Goal: Feedback & Contribution: Leave review/rating

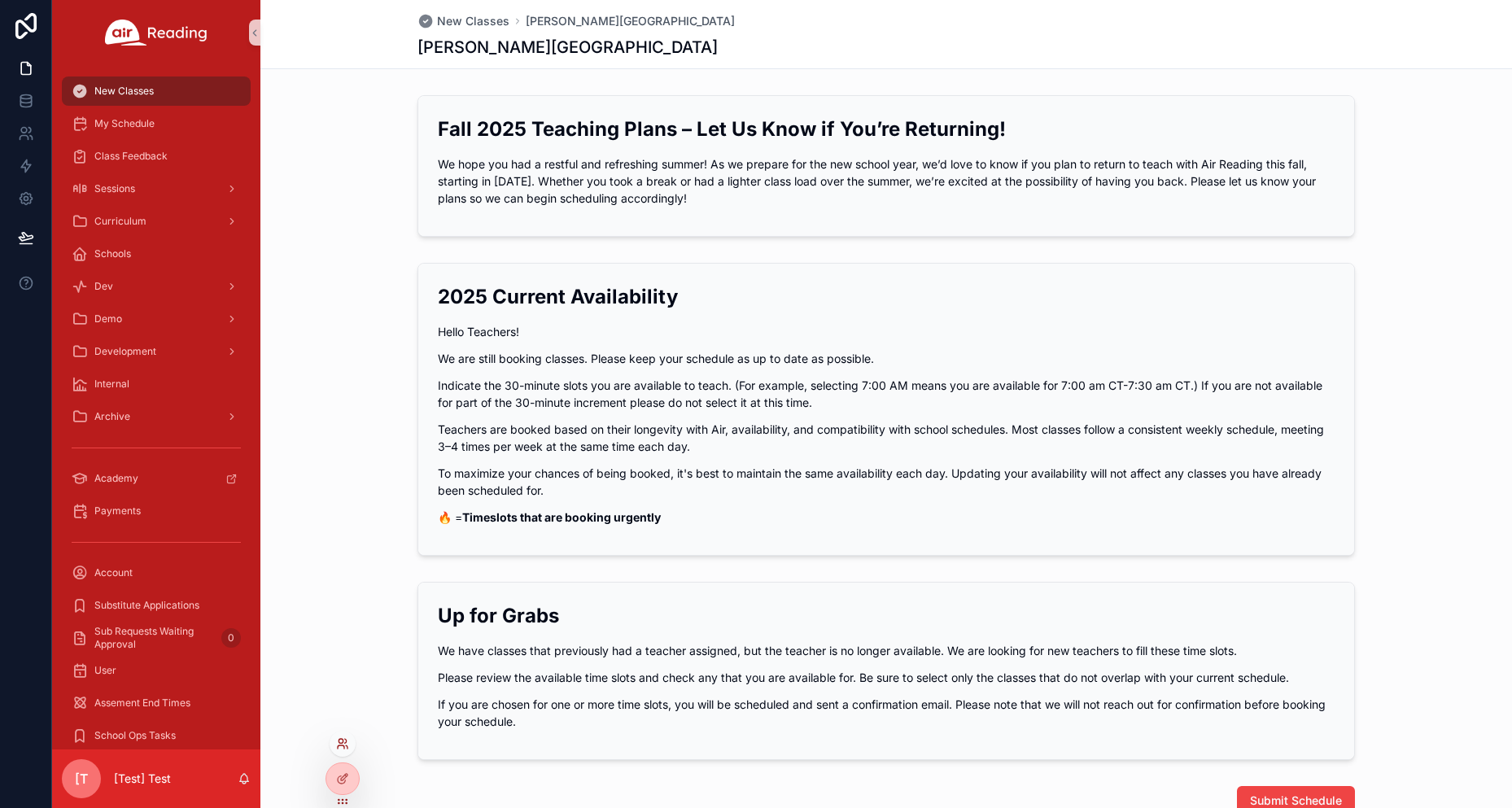
click at [336, 742] on icon at bounding box center [343, 743] width 13 height 13
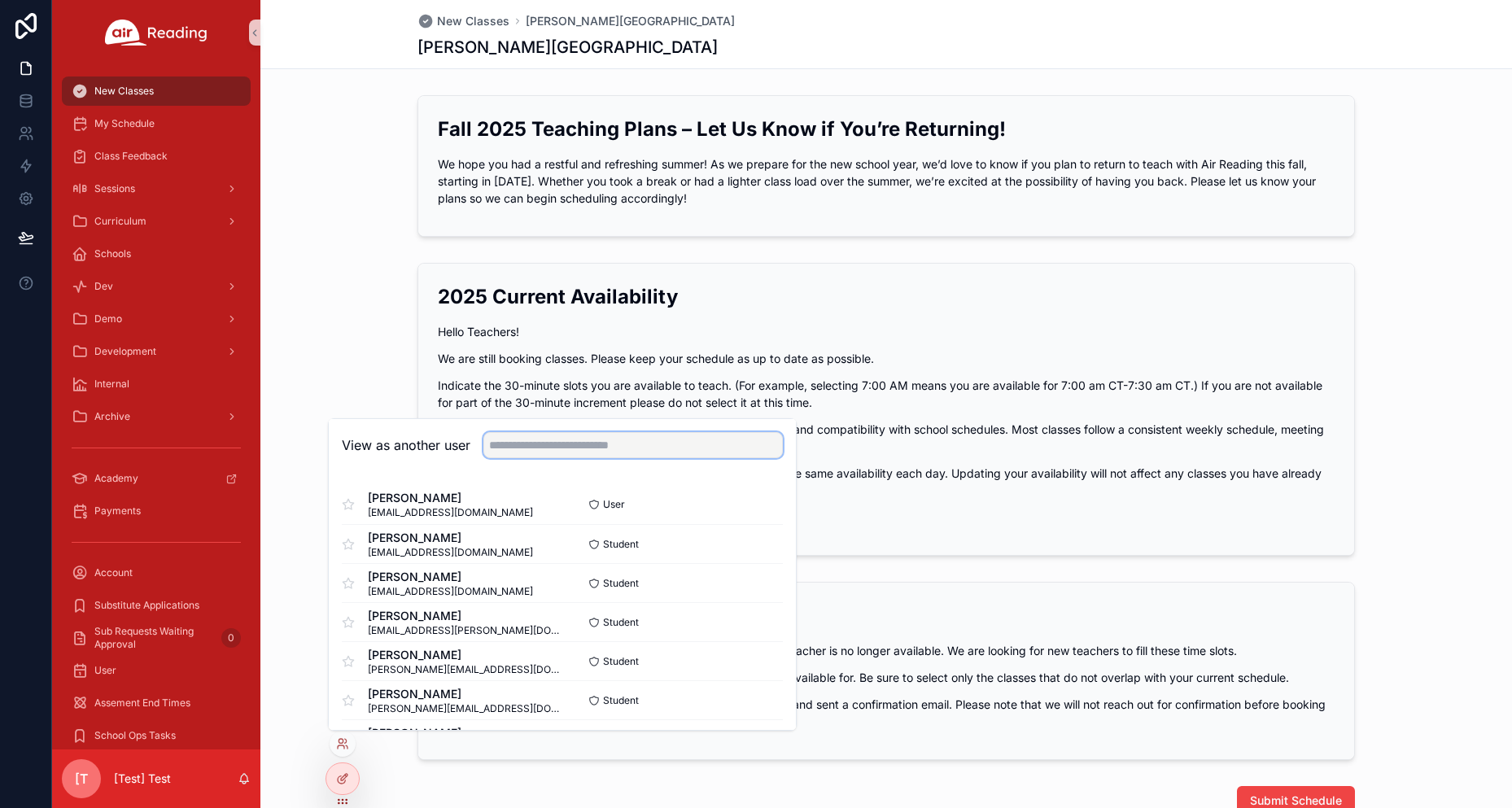
click at [550, 452] on input "text" at bounding box center [632, 445] width 300 height 26
paste input "**********"
type input "**********"
paste input "**********"
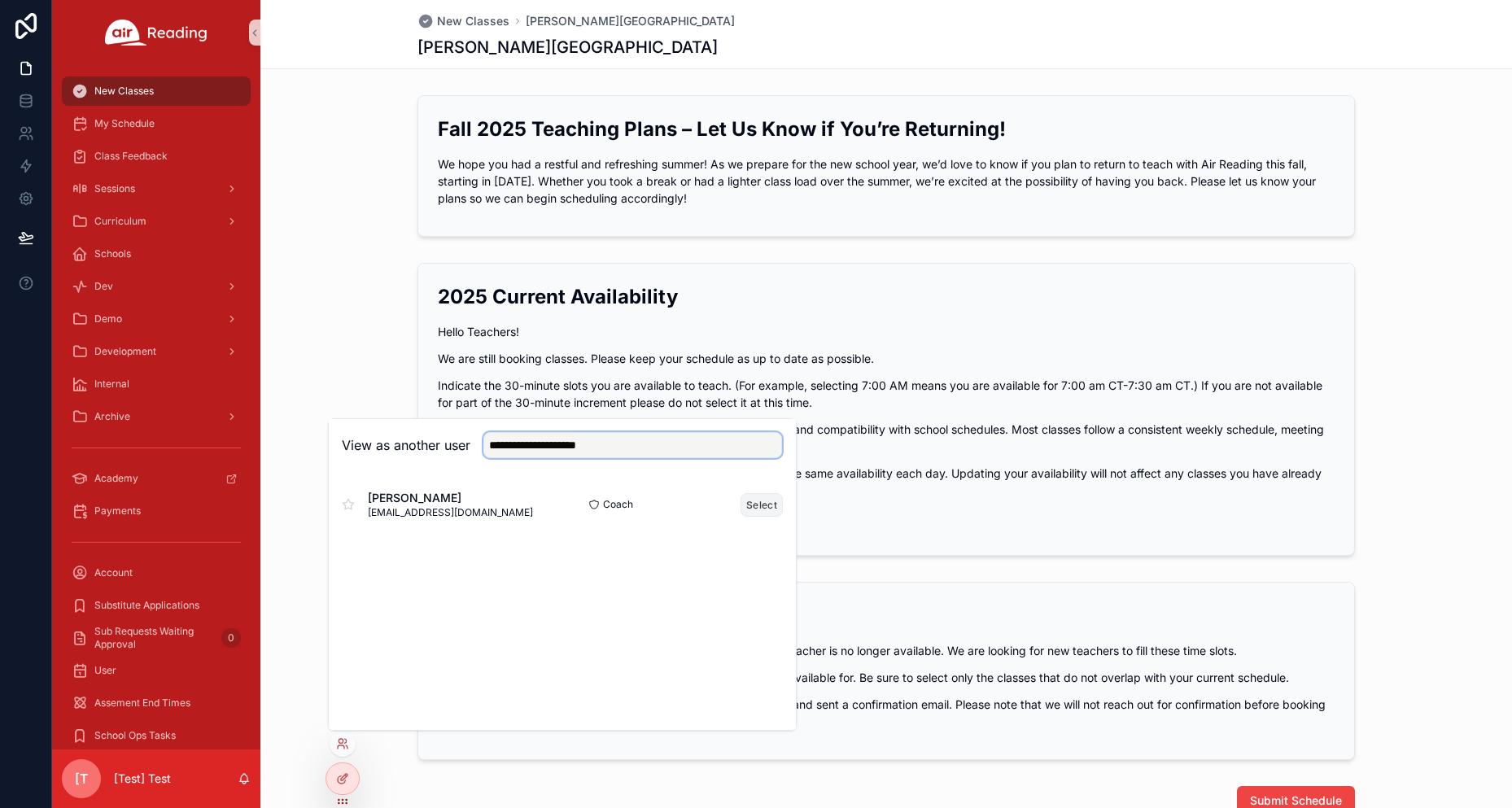
type input "**********"
click at [772, 496] on button "Select" at bounding box center [761, 505] width 42 height 23
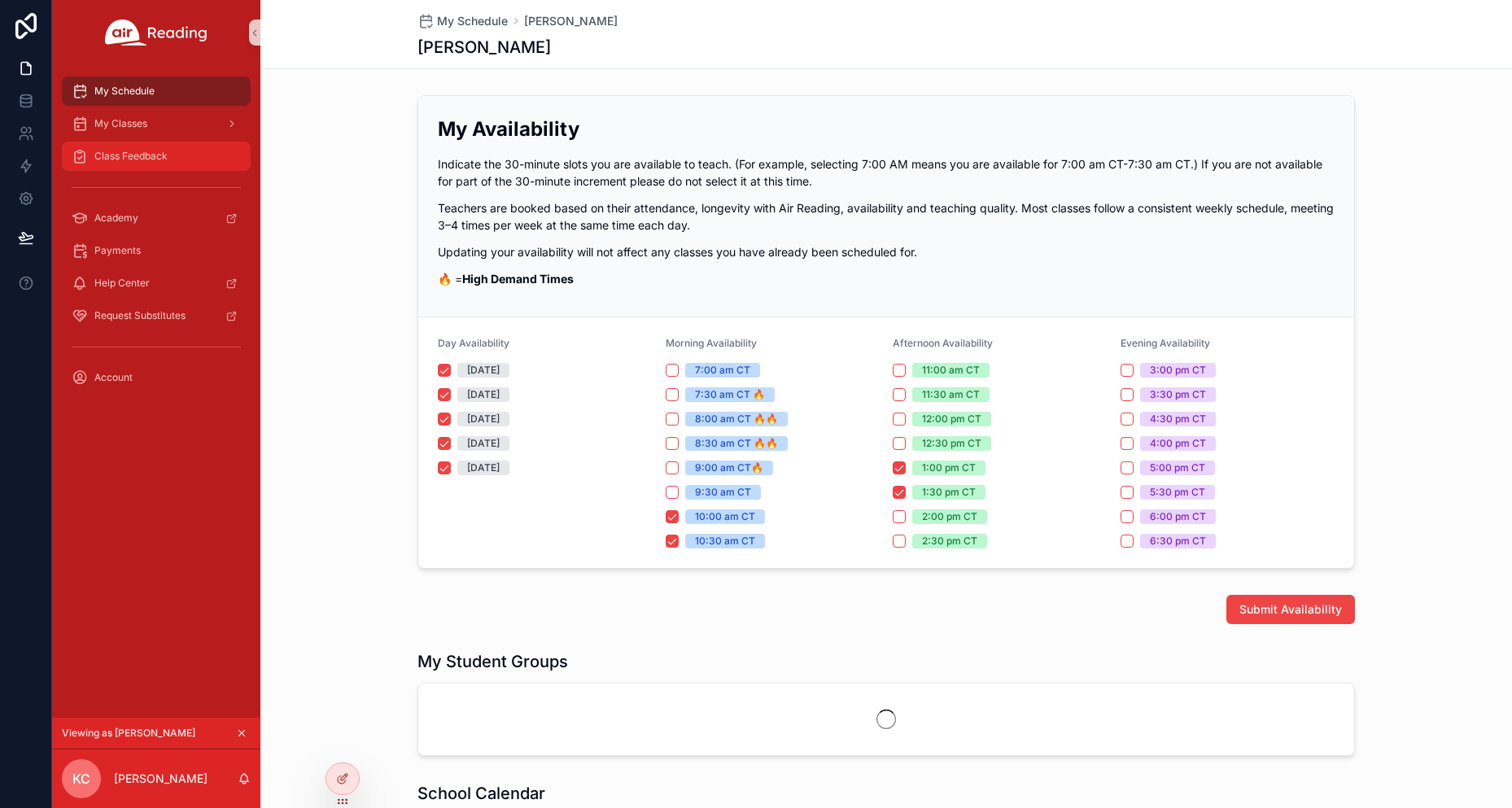
click at [140, 166] on div "Class Feedback" at bounding box center [156, 156] width 169 height 26
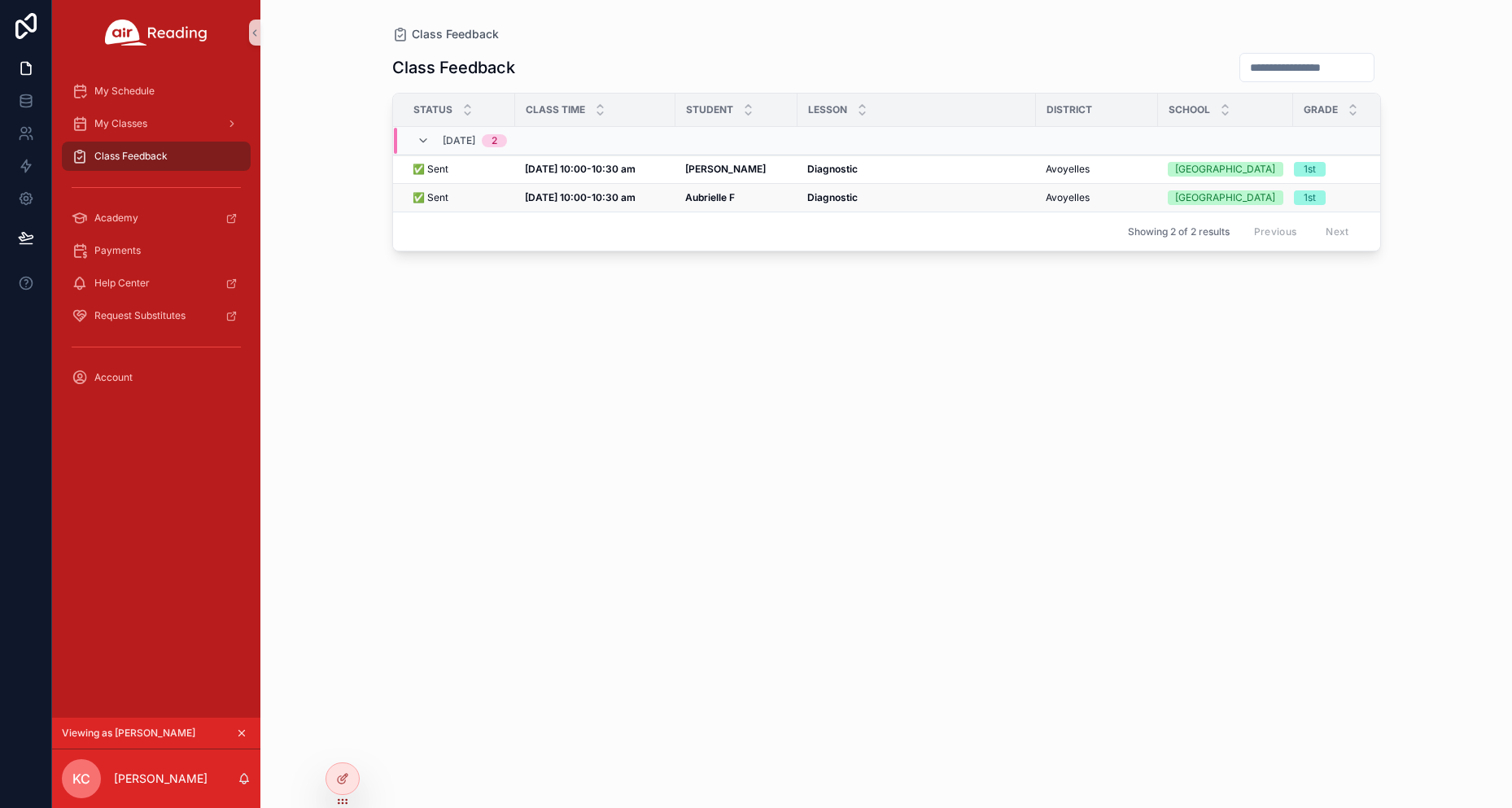
click at [708, 195] on strong "Aubrielle F" at bounding box center [709, 196] width 50 height 12
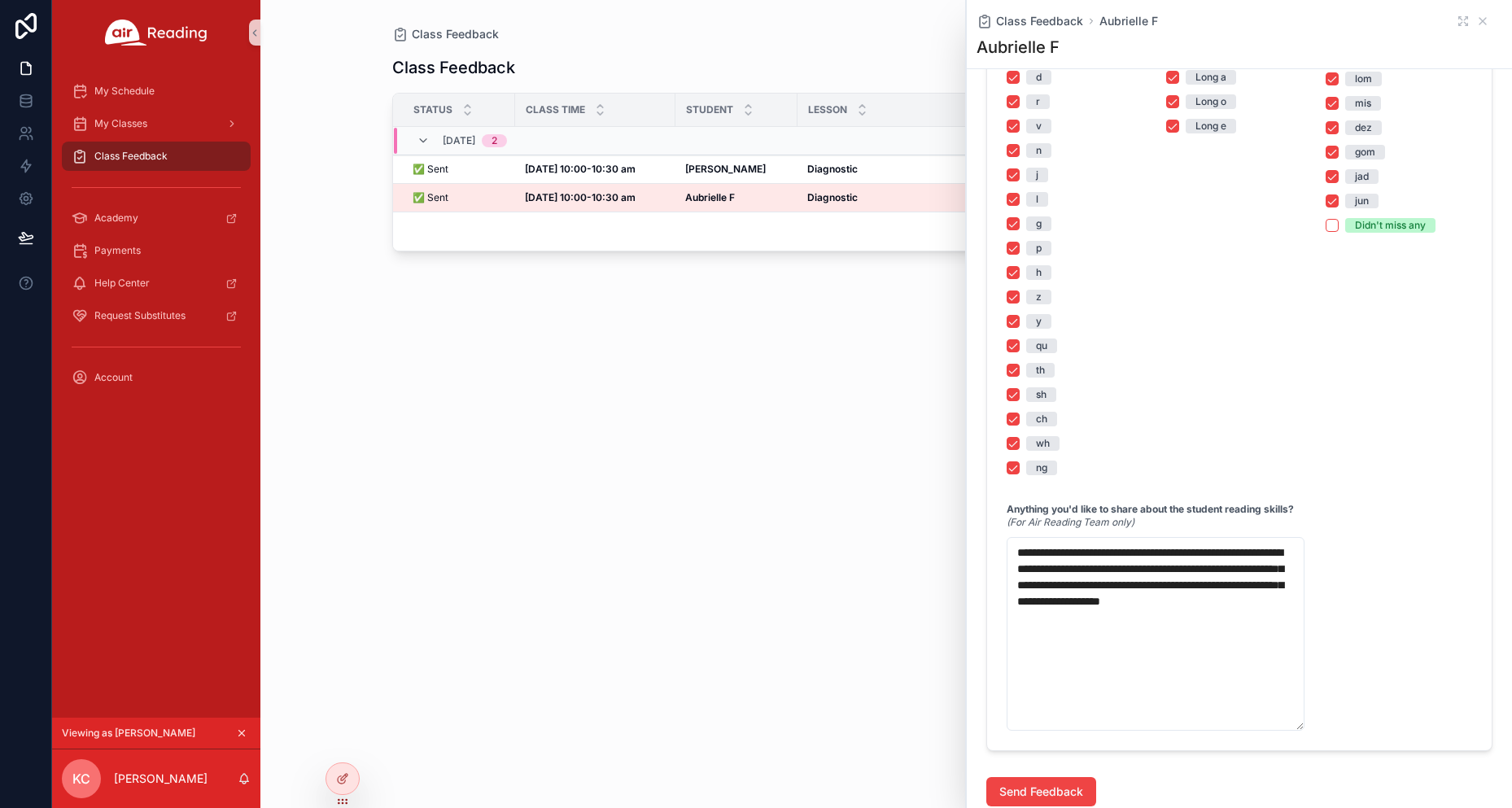
scroll to position [1512, 0]
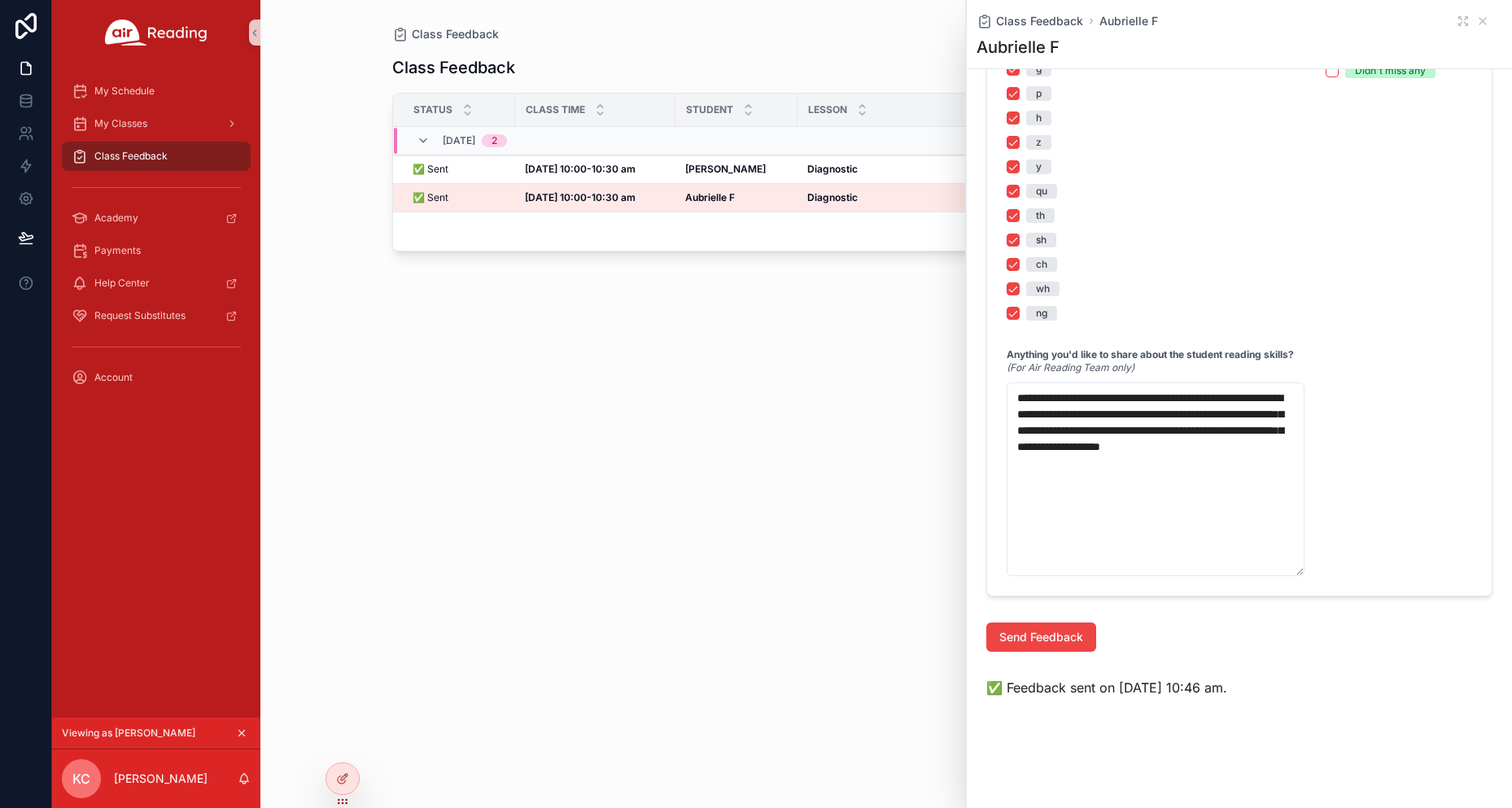
click at [839, 507] on div "Class Feedback Status Class Time Student Lesson District School Grade 09/26, Fr…" at bounding box center [886, 415] width 989 height 746
click at [342, 744] on icon at bounding box center [343, 743] width 13 height 13
click at [602, 455] on input "text" at bounding box center [632, 445] width 300 height 26
paste input "**********"
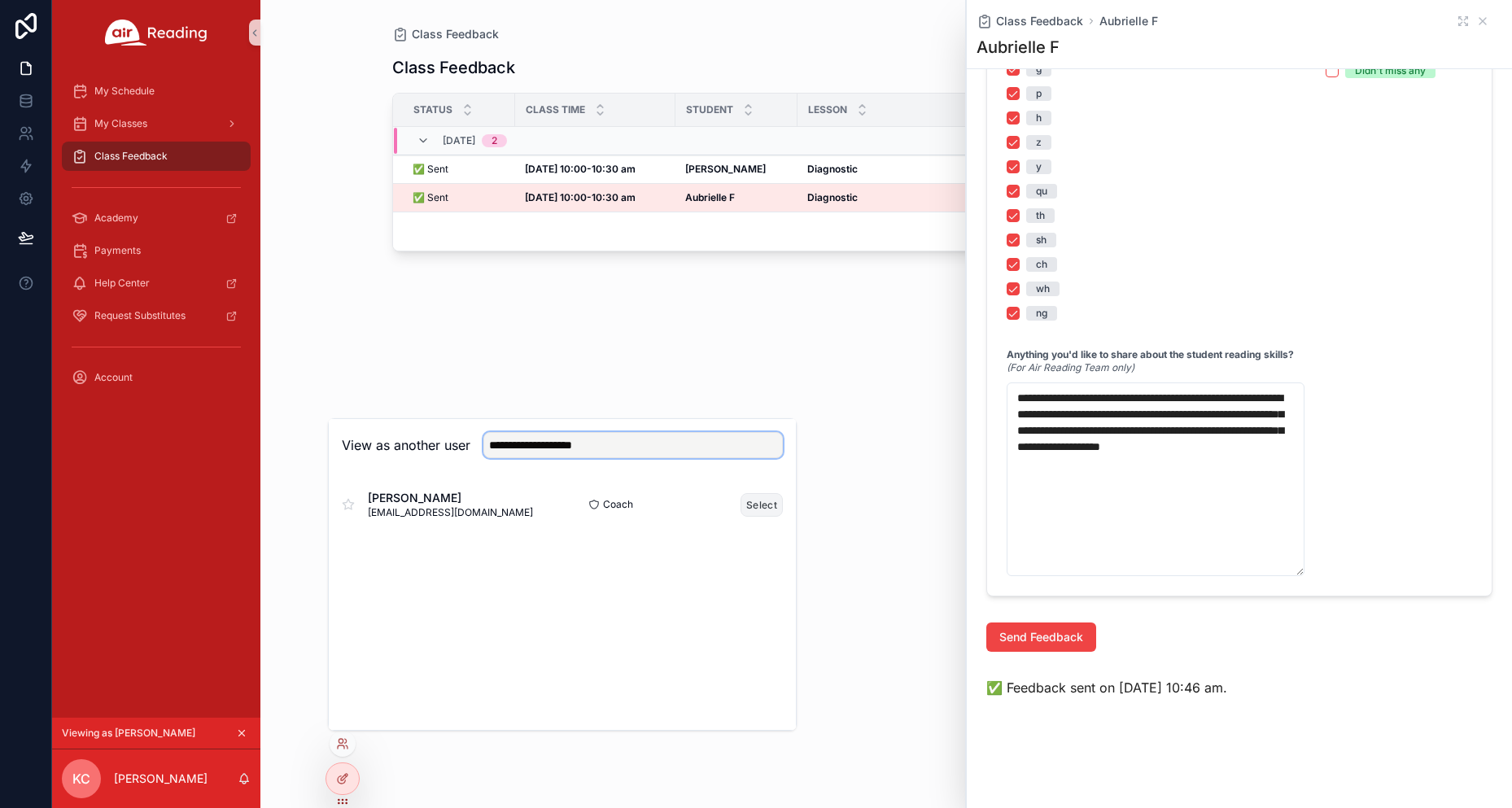
type input "**********"
click at [748, 506] on button "Select" at bounding box center [761, 505] width 42 height 23
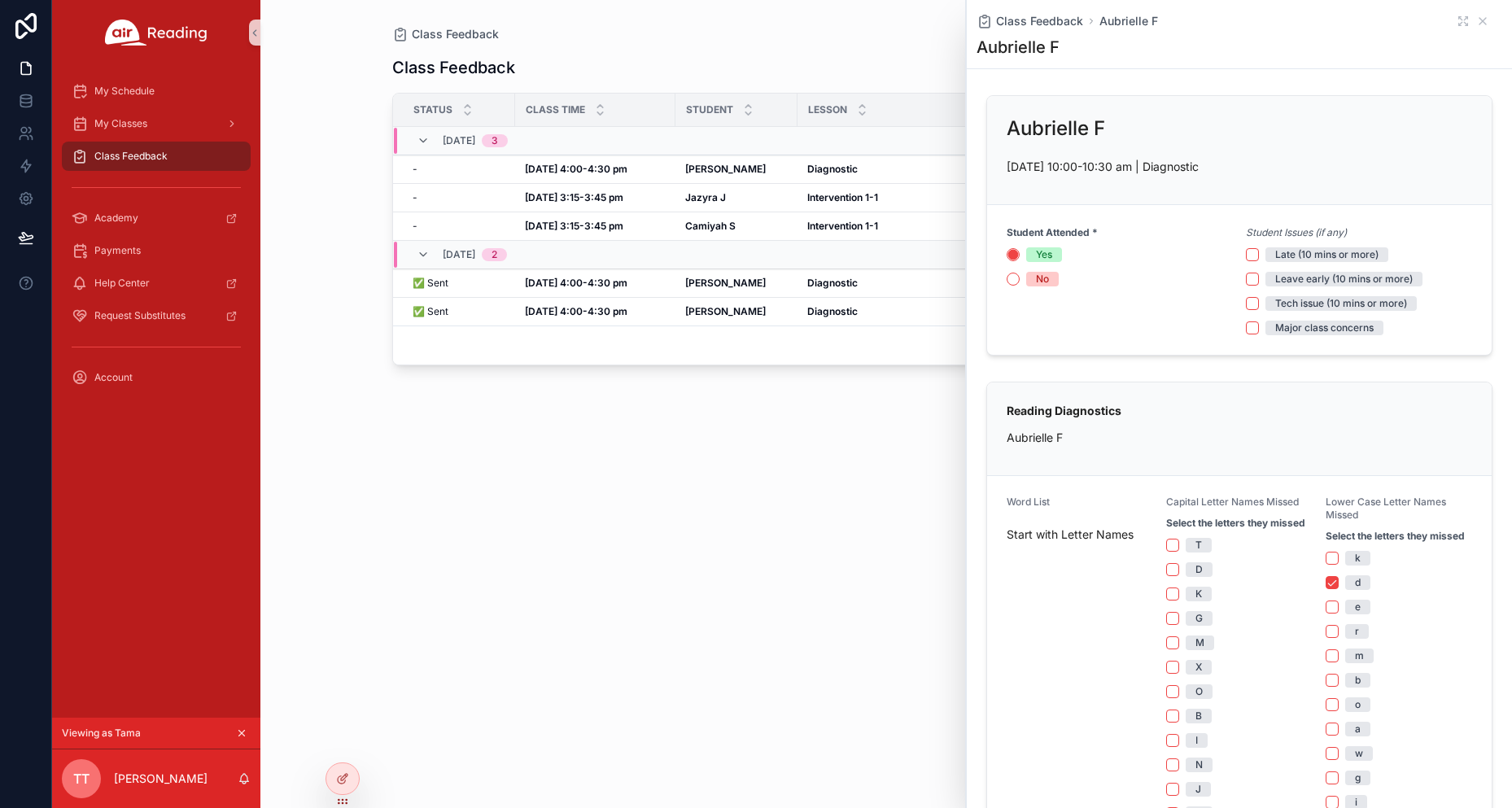
click at [769, 587] on div "Class Feedback Status Class Time Student Lesson District School Grade 09/29, Mo…" at bounding box center [886, 415] width 989 height 746
click at [1475, 24] on icon "scrollable content" at bounding box center [1482, 22] width 13 height 13
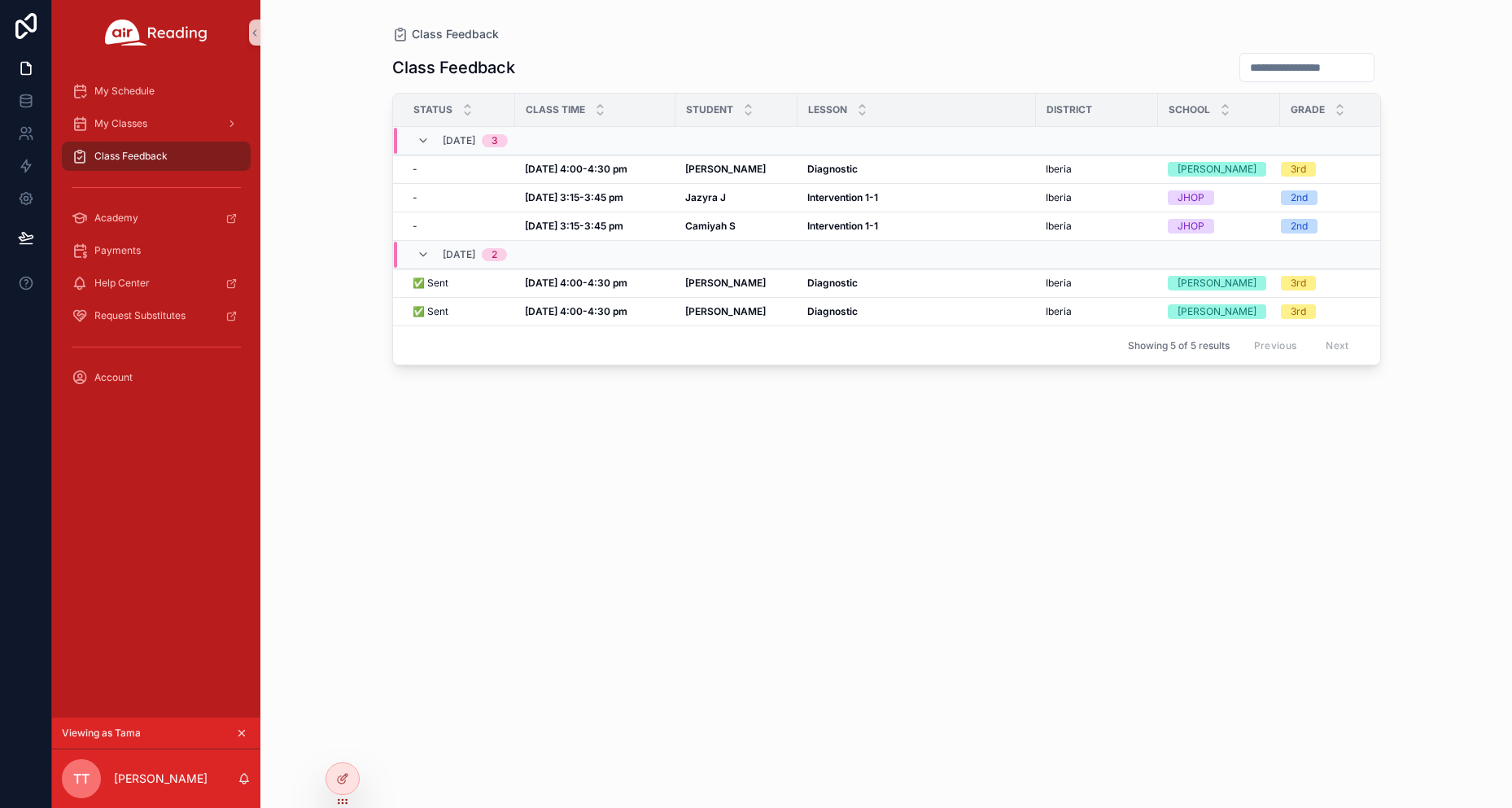
click at [894, 532] on div "Class Feedback Status Class Time Student Lesson District School Grade 09/29, Mo…" at bounding box center [886, 415] width 989 height 746
click at [621, 169] on strong "Sep 29, 4:00-4:30 pm" at bounding box center [575, 168] width 102 height 12
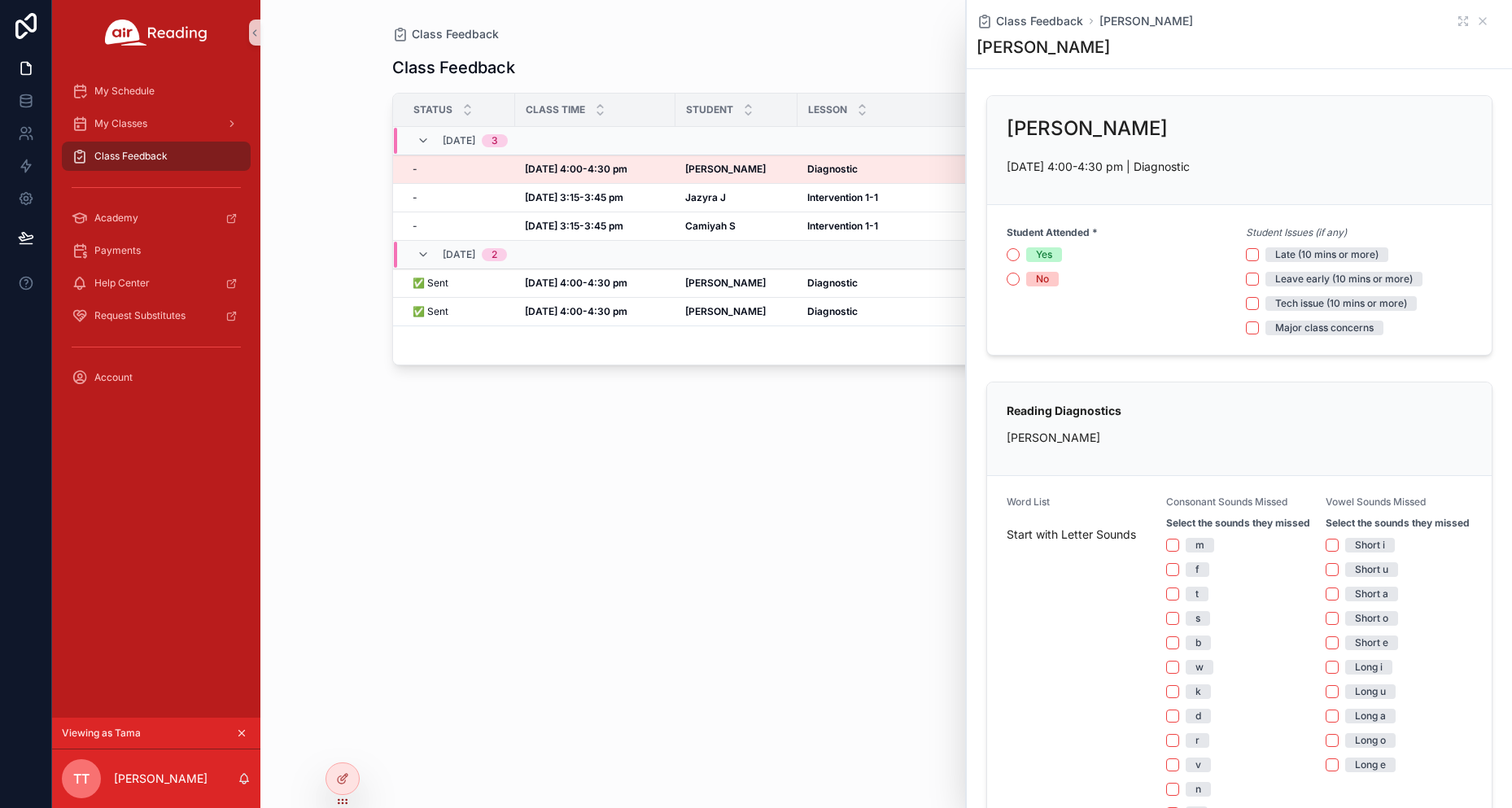
click at [722, 523] on div "Class Feedback Status Class Time Student Lesson District School Grade 09/29, Mo…" at bounding box center [886, 415] width 989 height 746
click at [754, 517] on div "Class Feedback Status Class Time Student Lesson District School Grade 09/29, Mo…" at bounding box center [886, 415] width 989 height 746
click at [1475, 20] on icon "scrollable content" at bounding box center [1482, 22] width 13 height 13
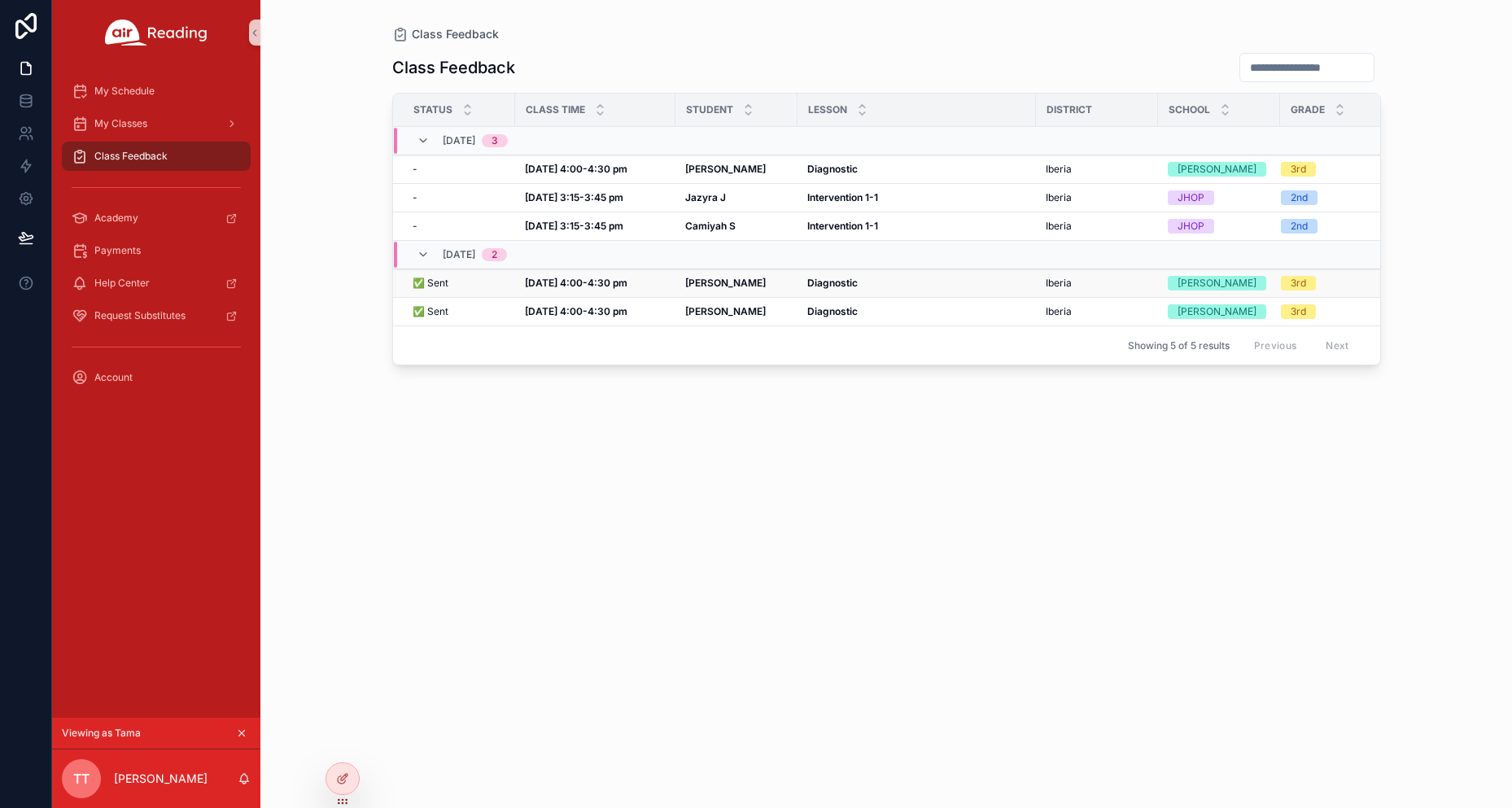
click at [762, 282] on div "Javien F Javien F" at bounding box center [736, 283] width 102 height 13
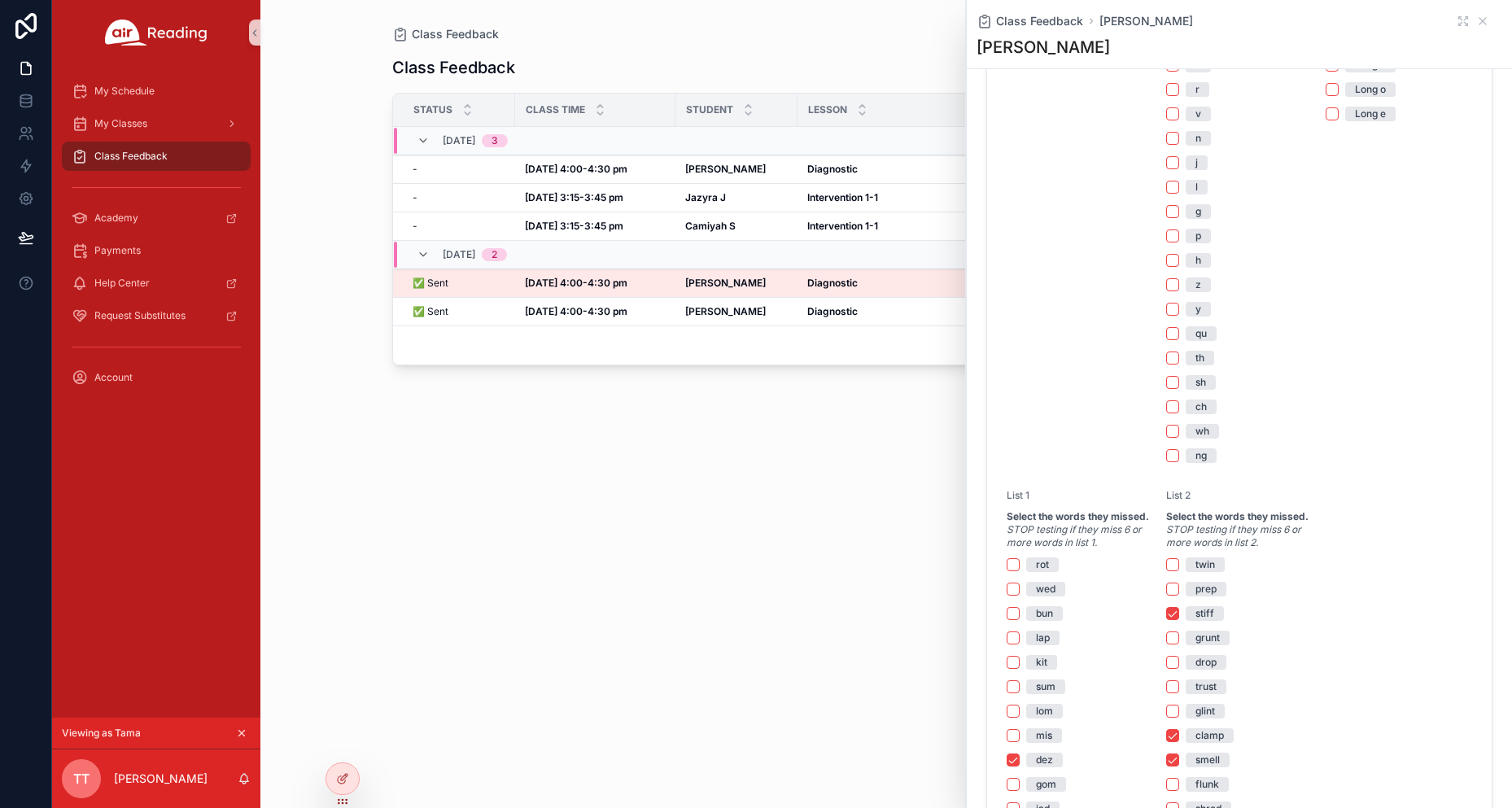
scroll to position [1220, 0]
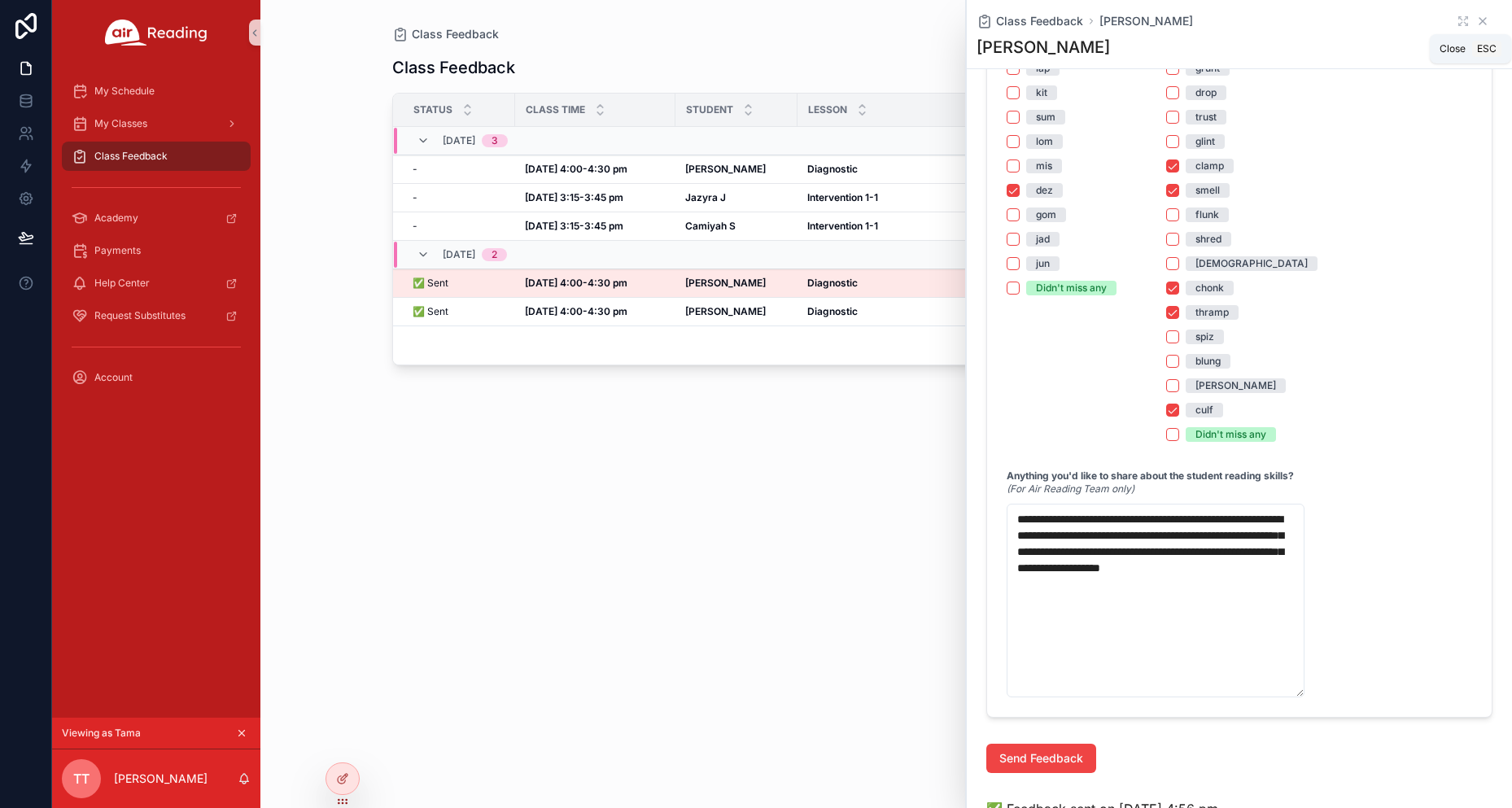
click at [1475, 19] on icon "scrollable content" at bounding box center [1482, 22] width 13 height 13
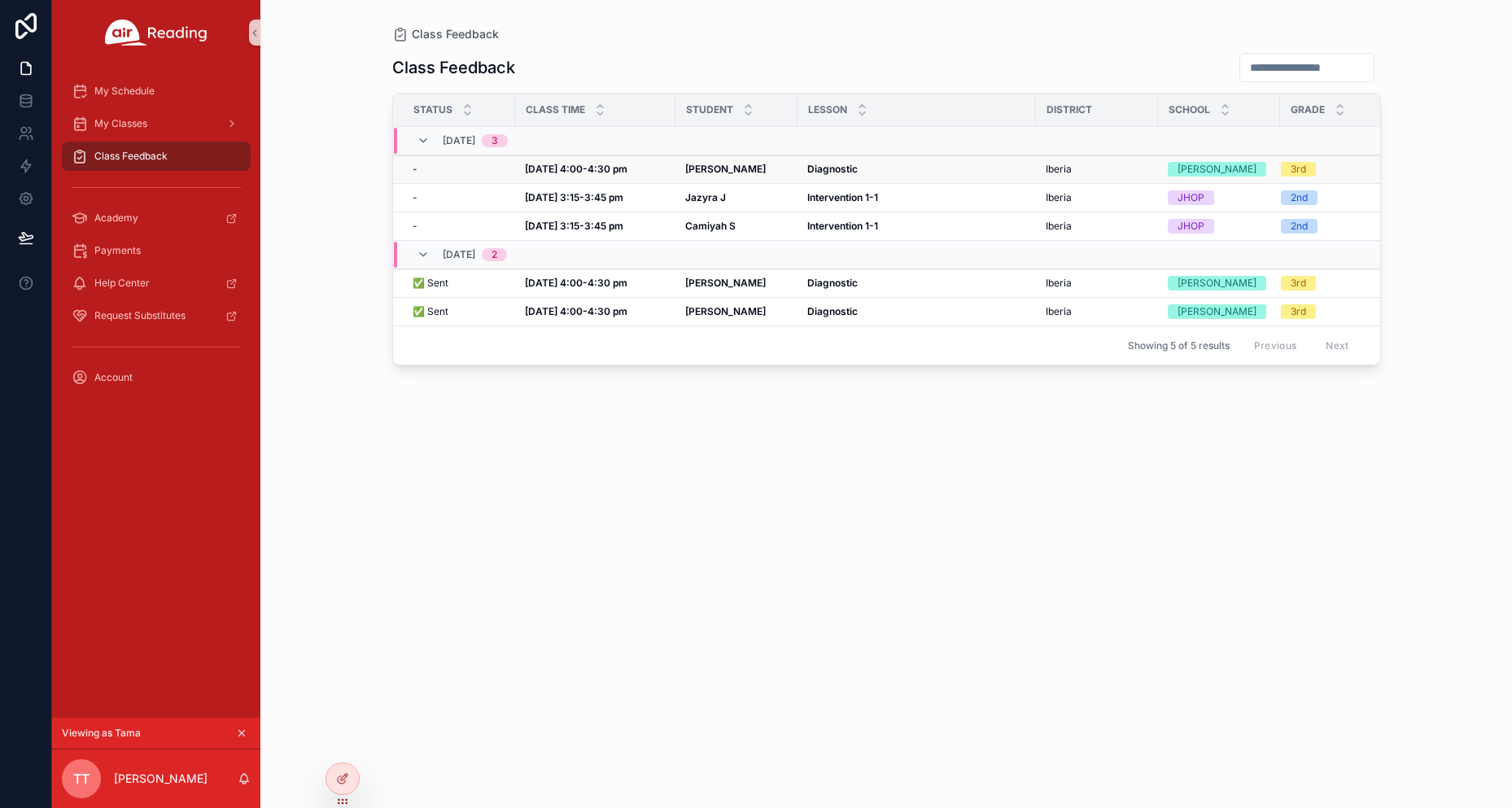
click at [676, 166] on td "Javien F Javien F" at bounding box center [737, 169] width 122 height 28
click at [700, 170] on strong "Javien F" at bounding box center [725, 168] width 81 height 12
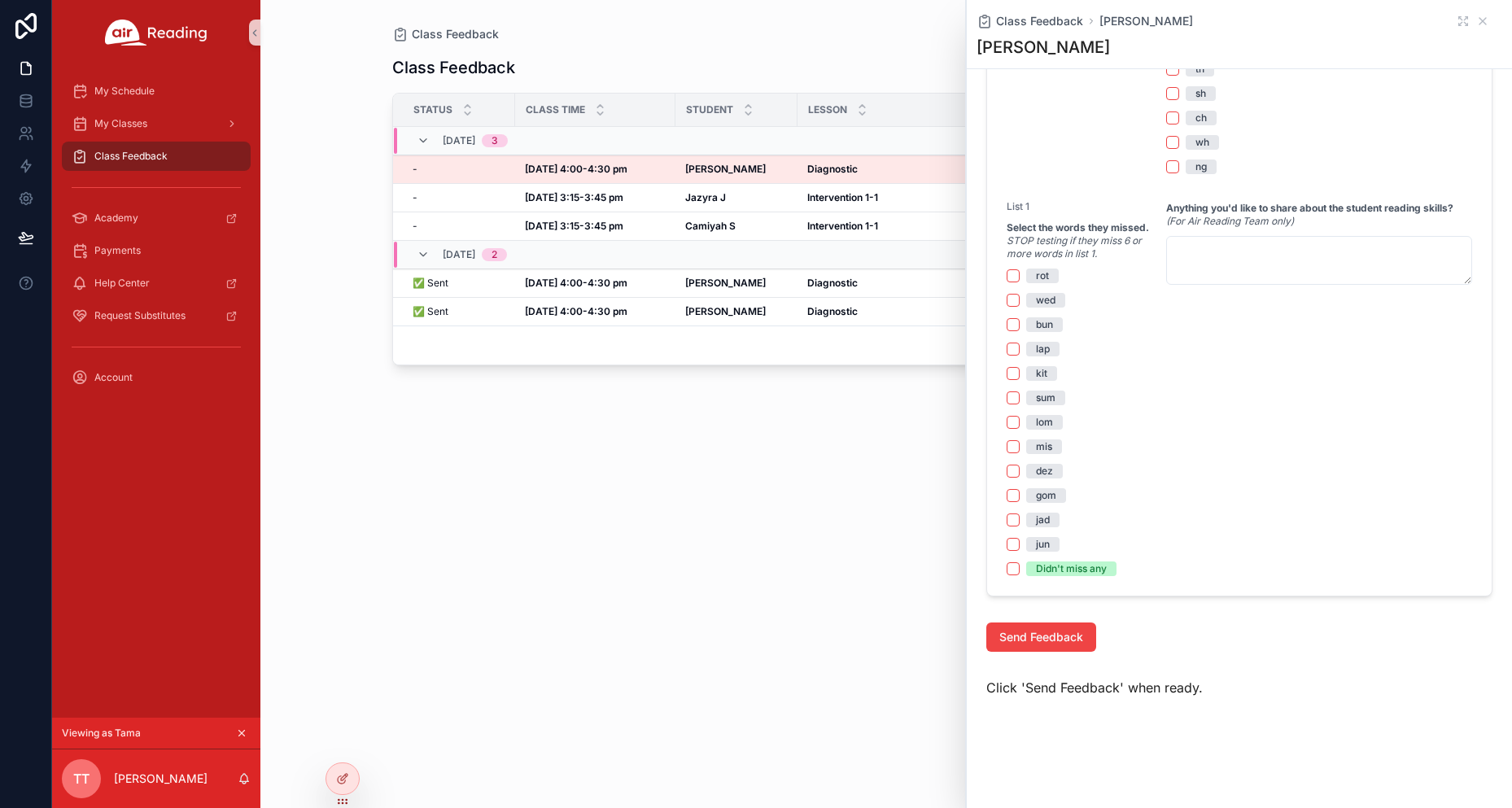
scroll to position [953, 0]
click at [1017, 469] on button "dez" at bounding box center [1013, 471] width 13 height 13
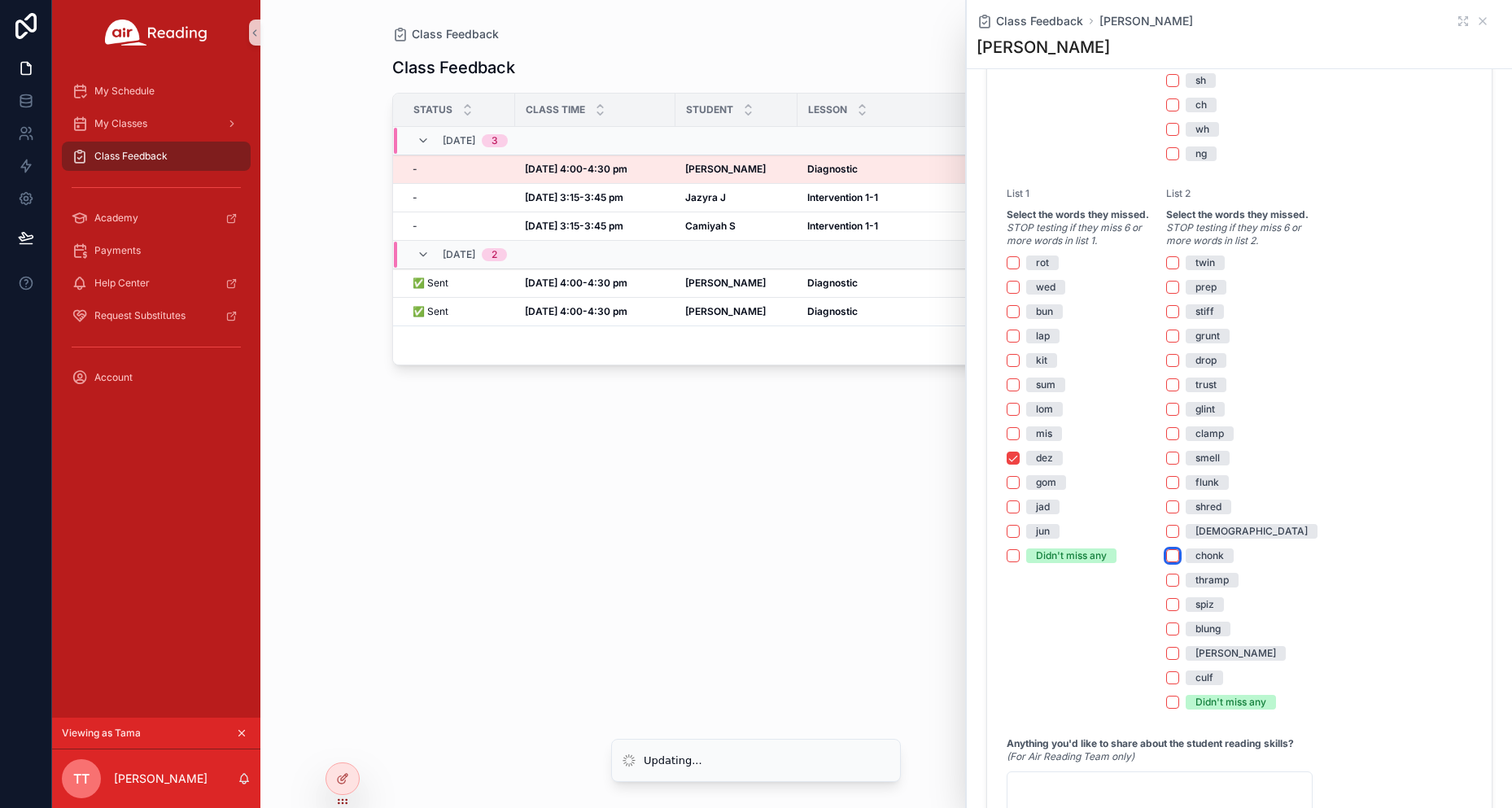
click at [1169, 562] on button "chonk" at bounding box center [1173, 555] width 13 height 13
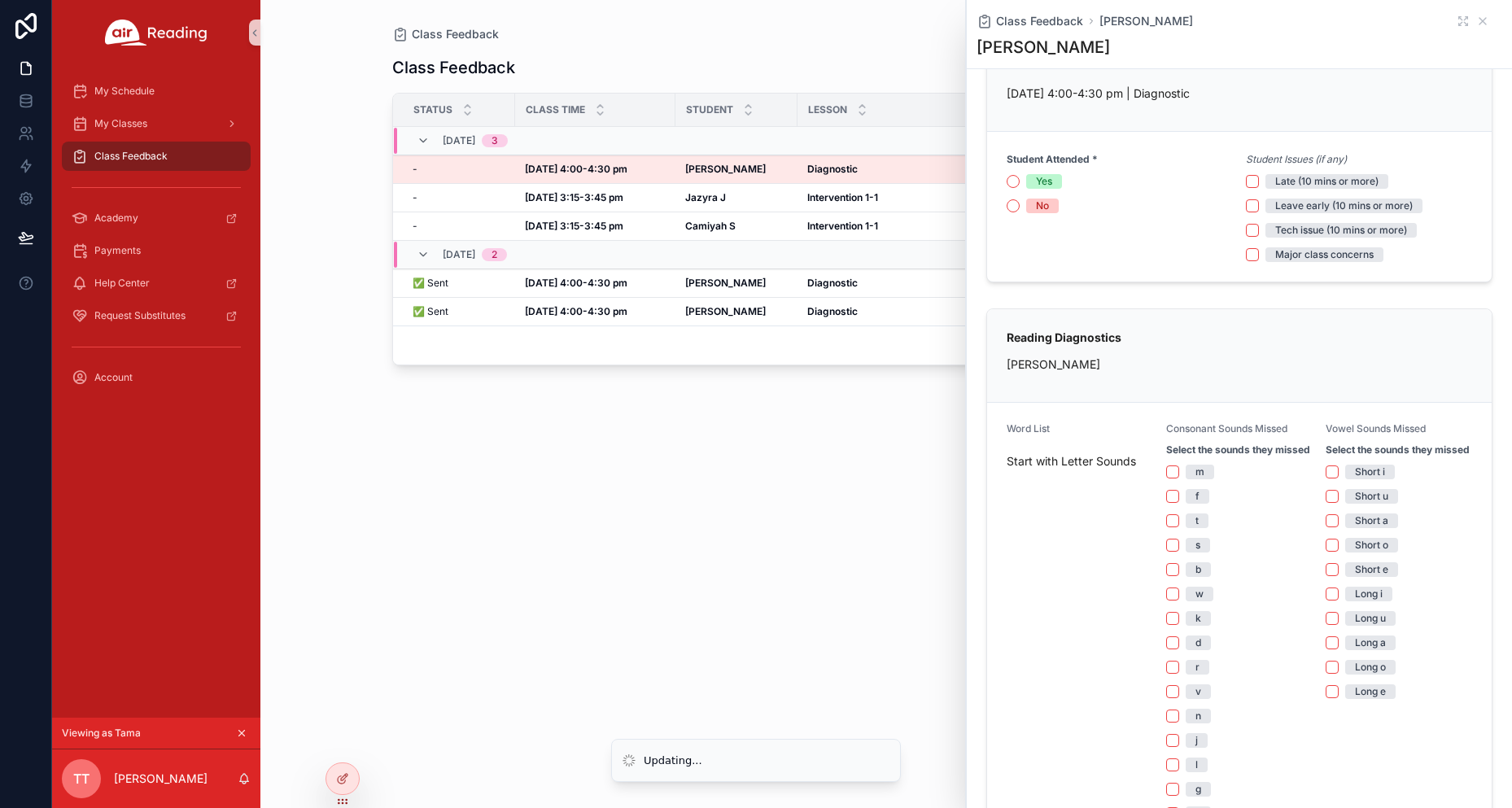
scroll to position [70, 0]
click at [561, 635] on div "Class Feedback Status Class Time Student Lesson District School Grade 09/29, Mo…" at bounding box center [886, 415] width 989 height 746
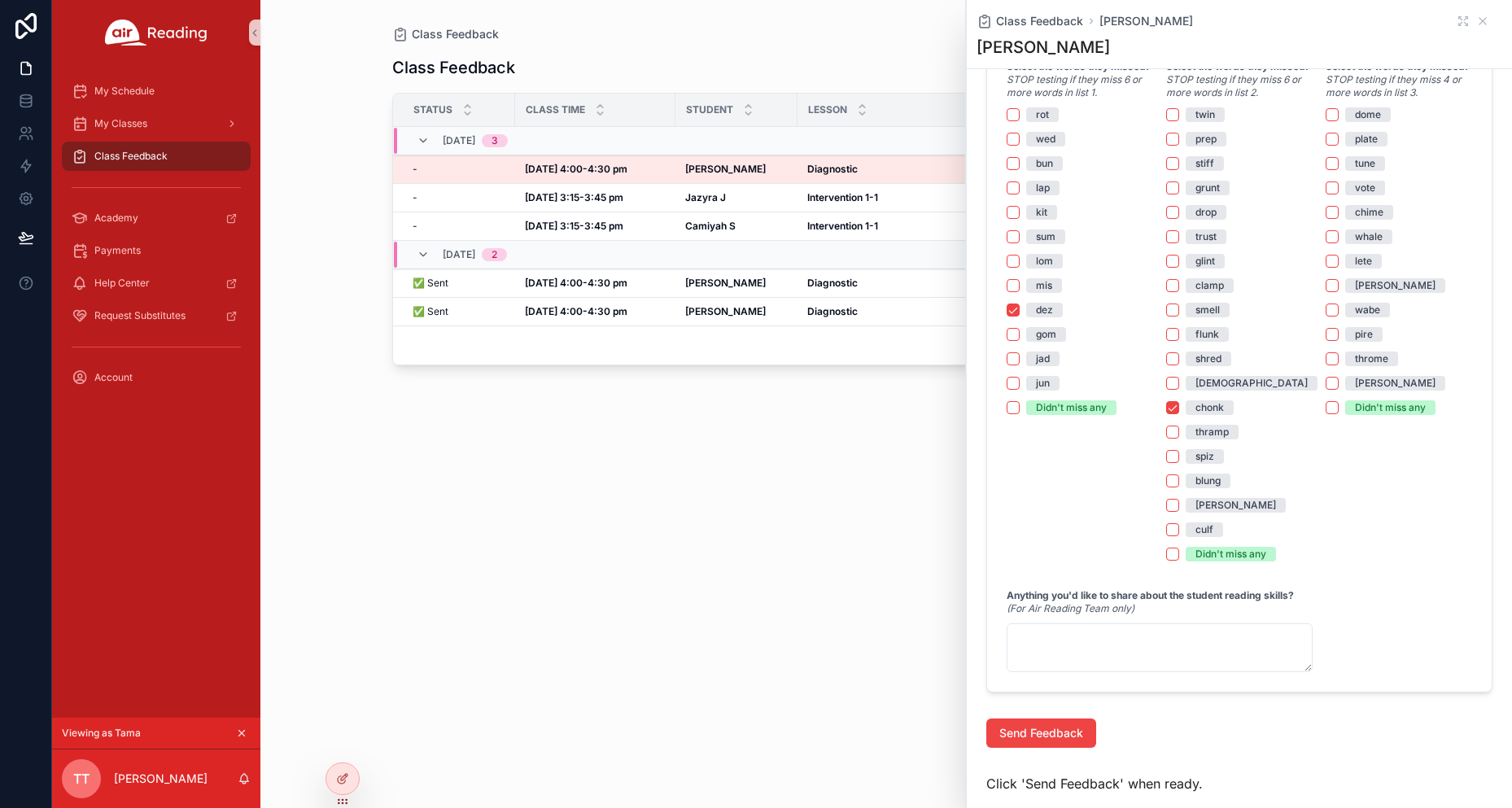
scroll to position [1128, 0]
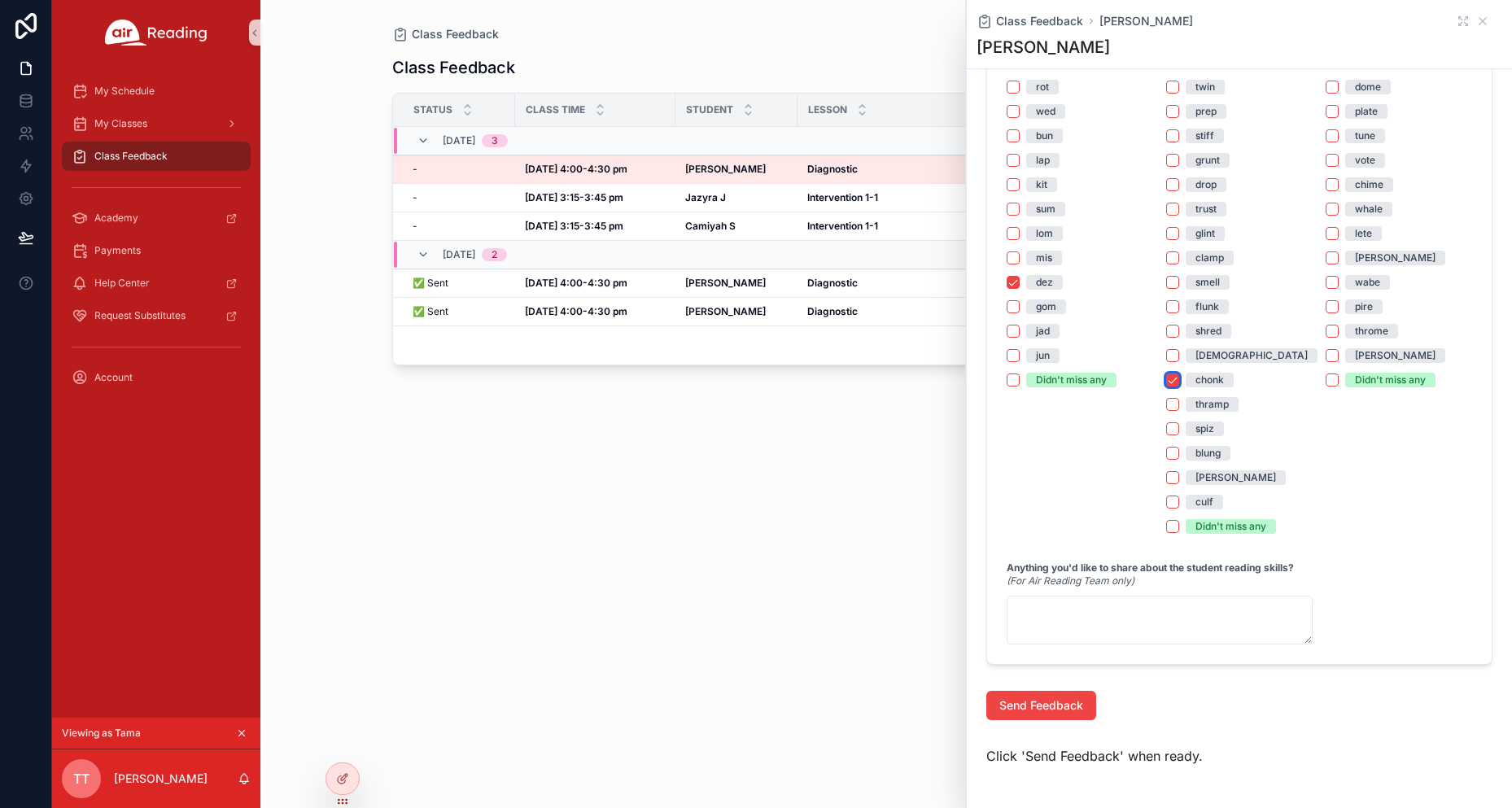
click at [1170, 386] on button "chonk" at bounding box center [1173, 380] width 13 height 13
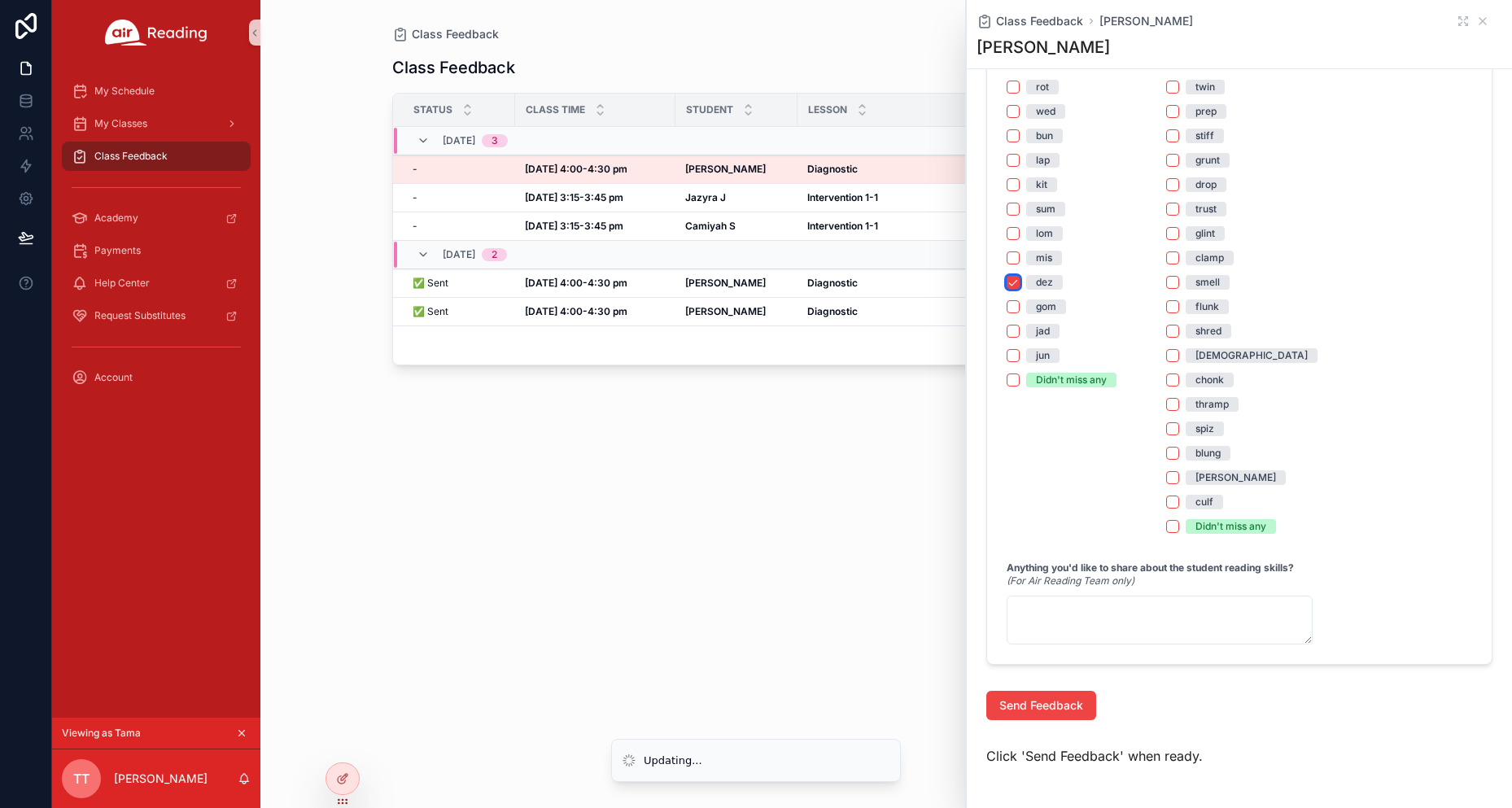
click at [1014, 288] on button "dez" at bounding box center [1013, 282] width 13 height 13
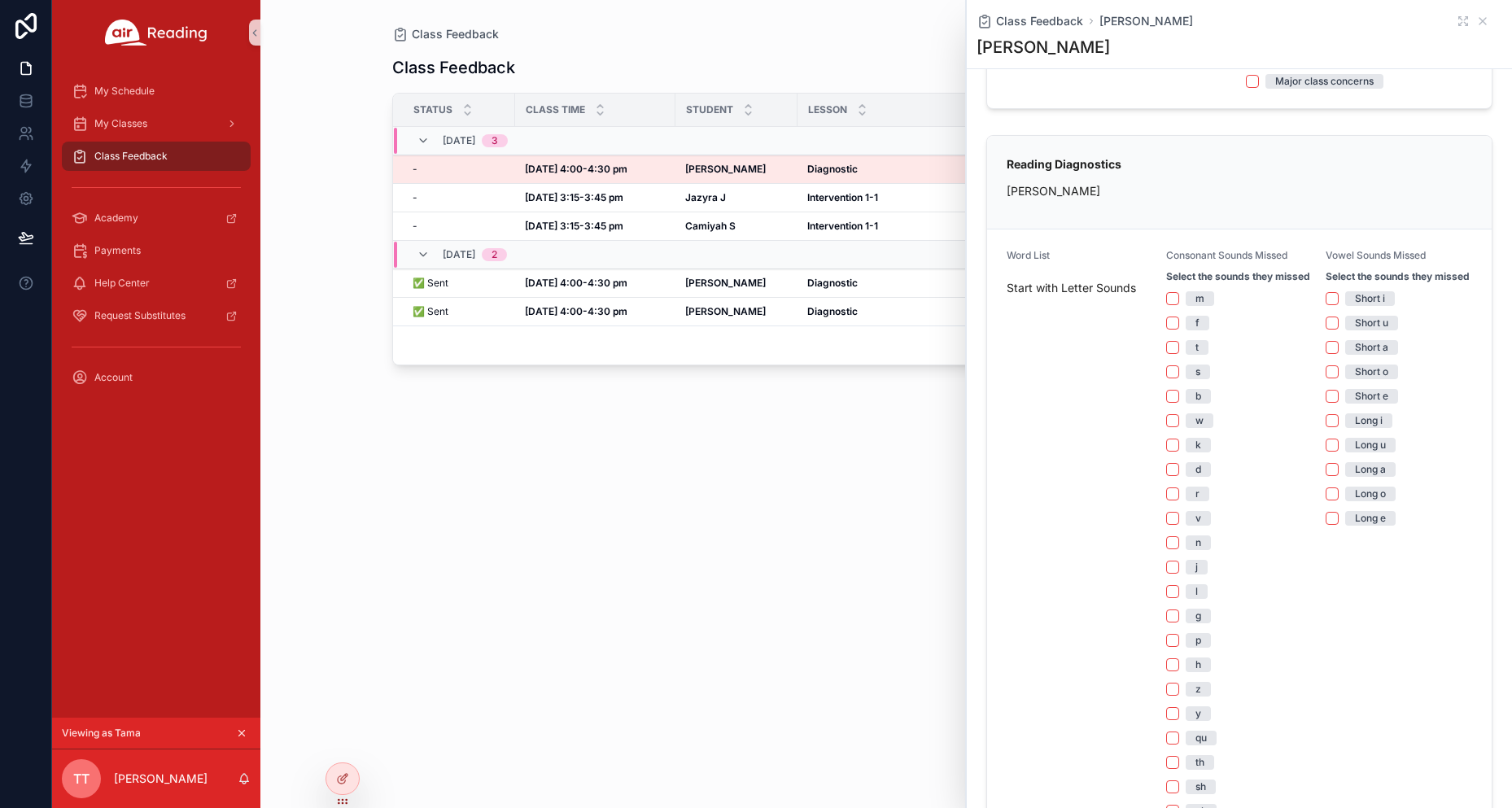
scroll to position [0, 0]
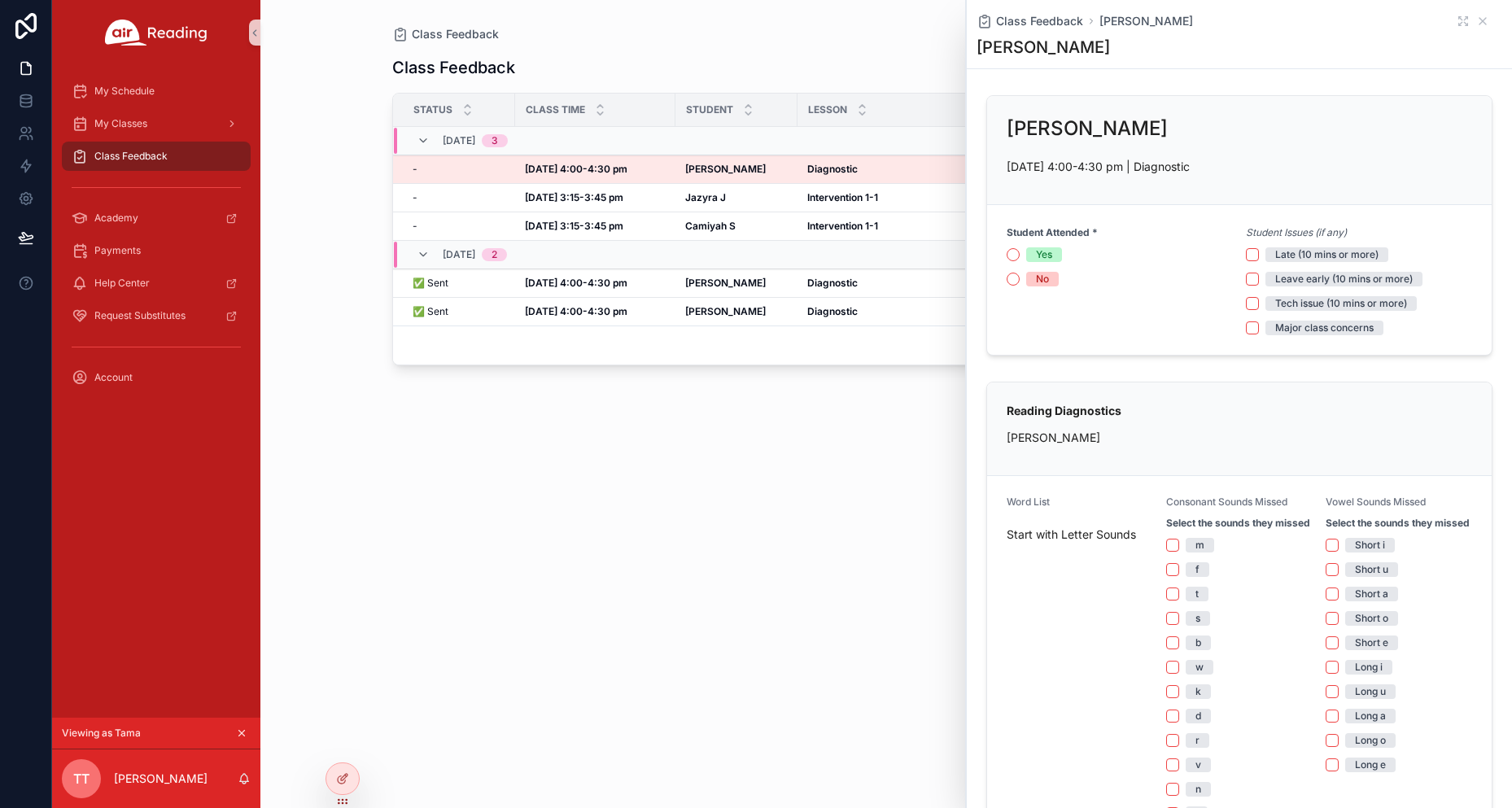
click at [692, 570] on div "Class Feedback Status Class Time Student Lesson District School Grade 09/29, Mo…" at bounding box center [886, 415] width 989 height 746
click at [1475, 19] on icon "scrollable content" at bounding box center [1482, 22] width 13 height 13
